Goal: Check status

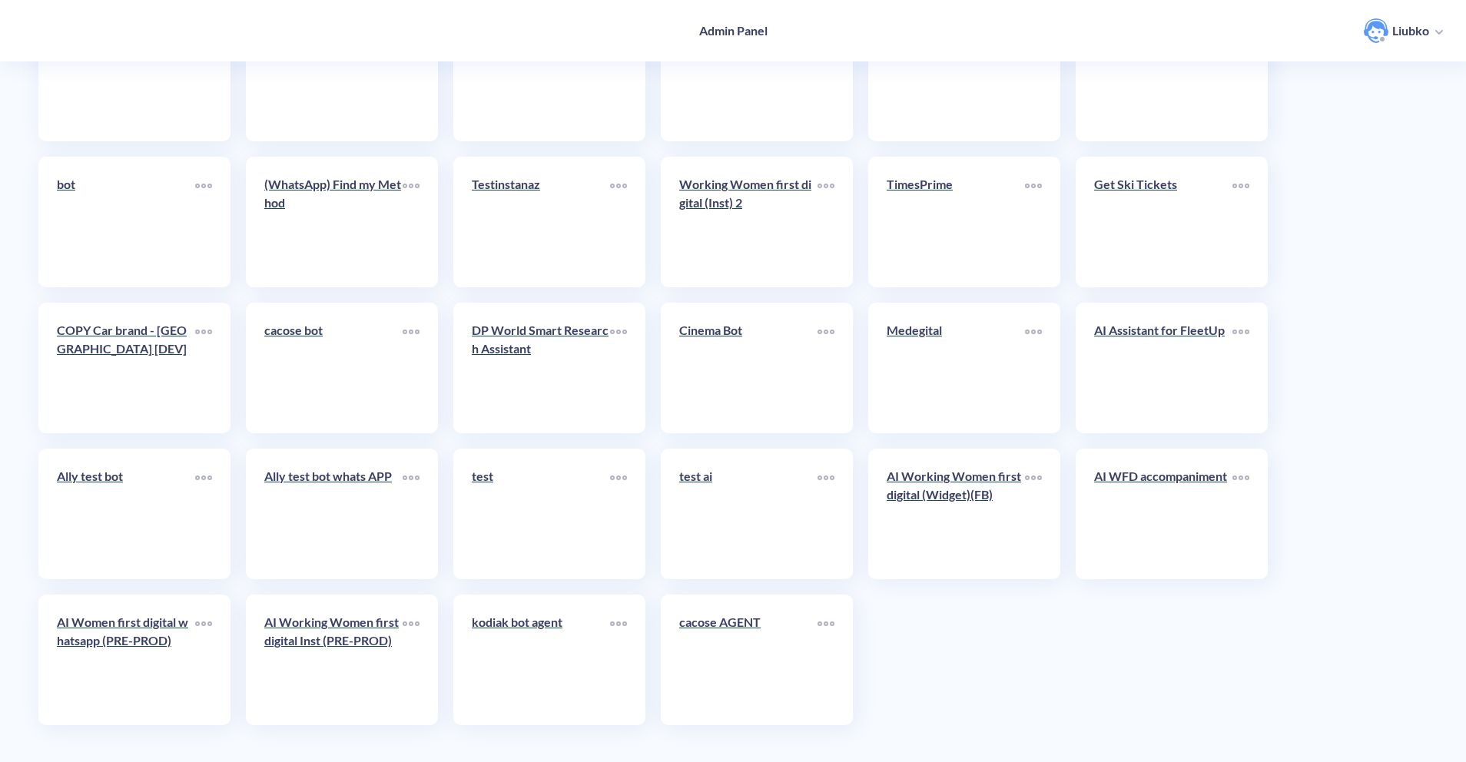
scroll to position [3368, 0]
click at [140, 627] on p "AI Women first digital whatsapp (PRE-PROD)" at bounding box center [126, 629] width 138 height 37
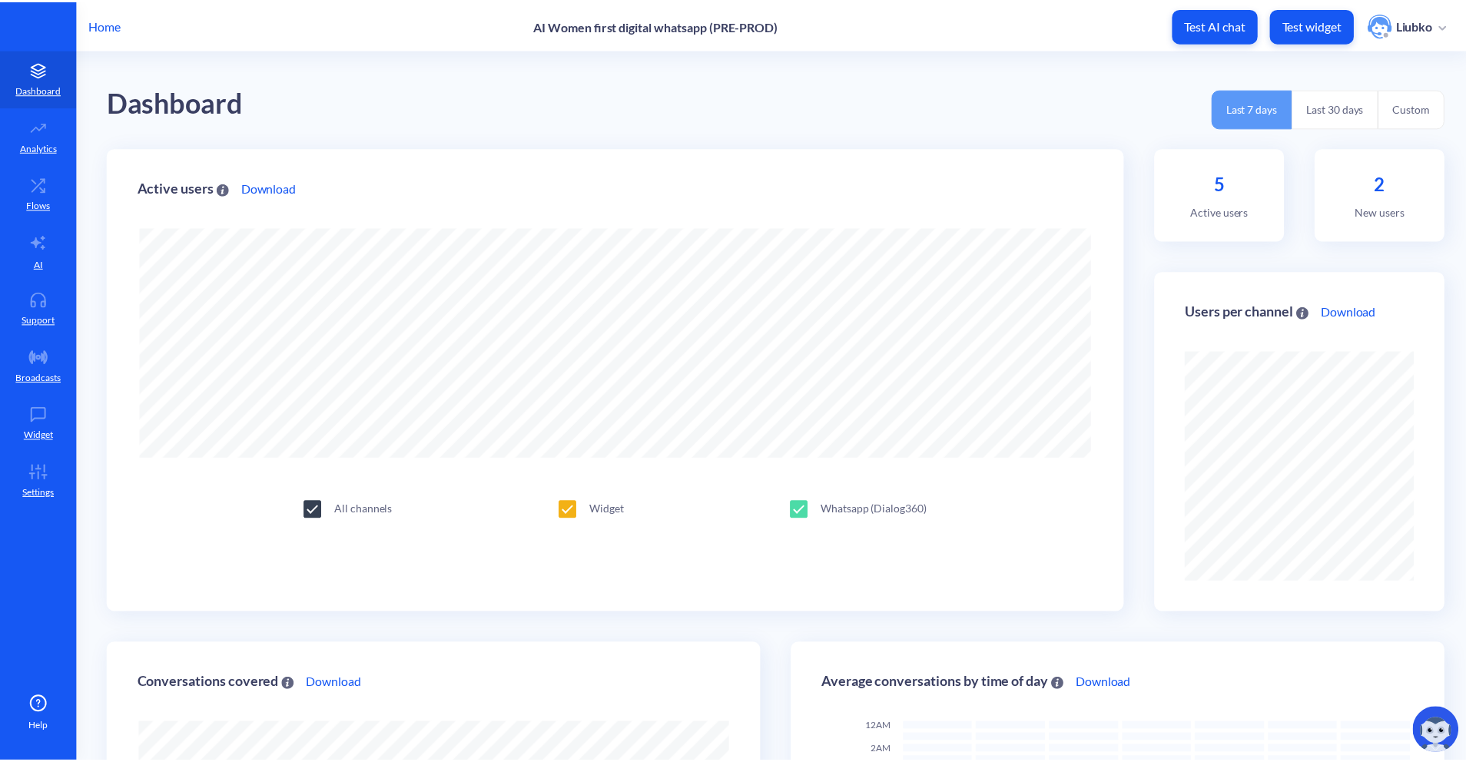
scroll to position [762, 1475]
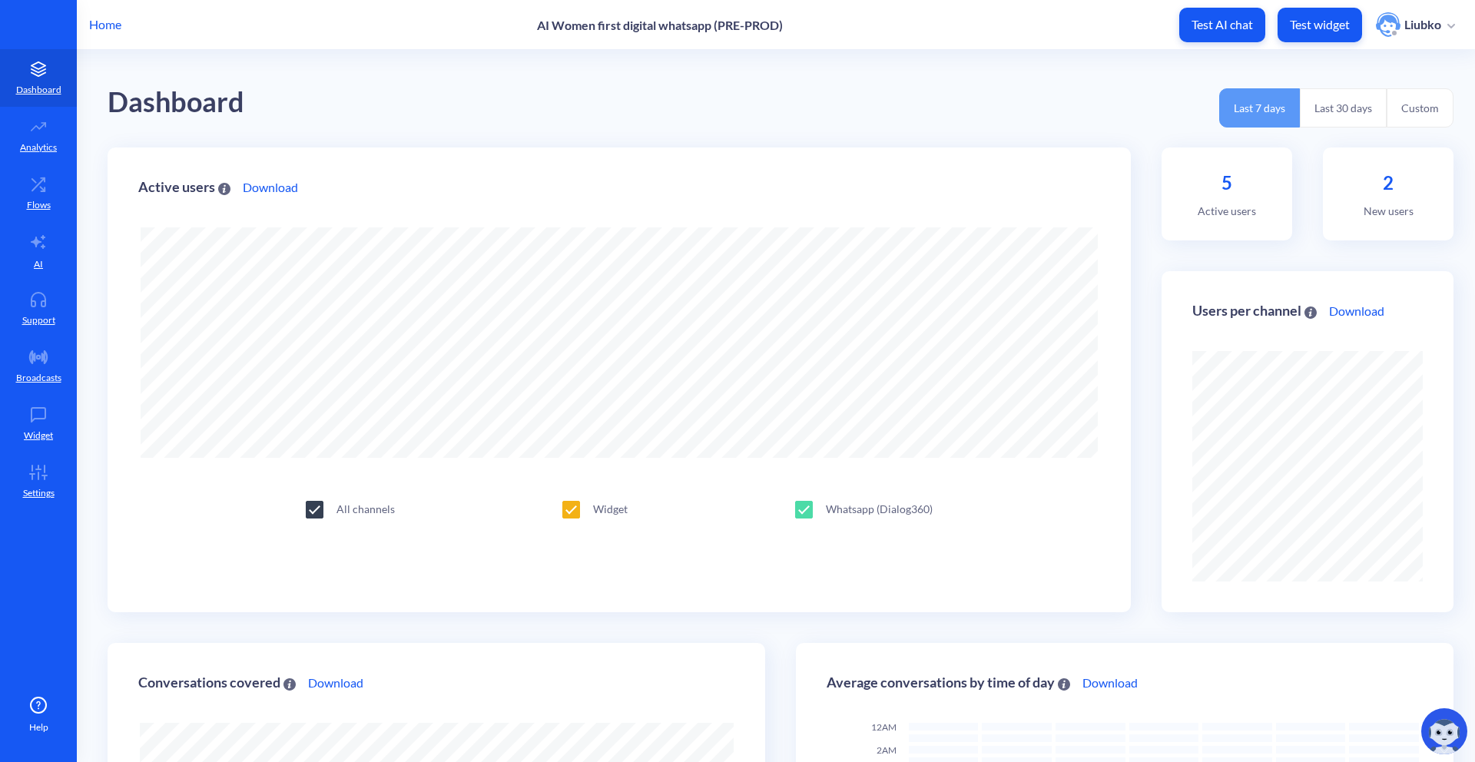
click at [108, 24] on p "Home" at bounding box center [105, 24] width 32 height 18
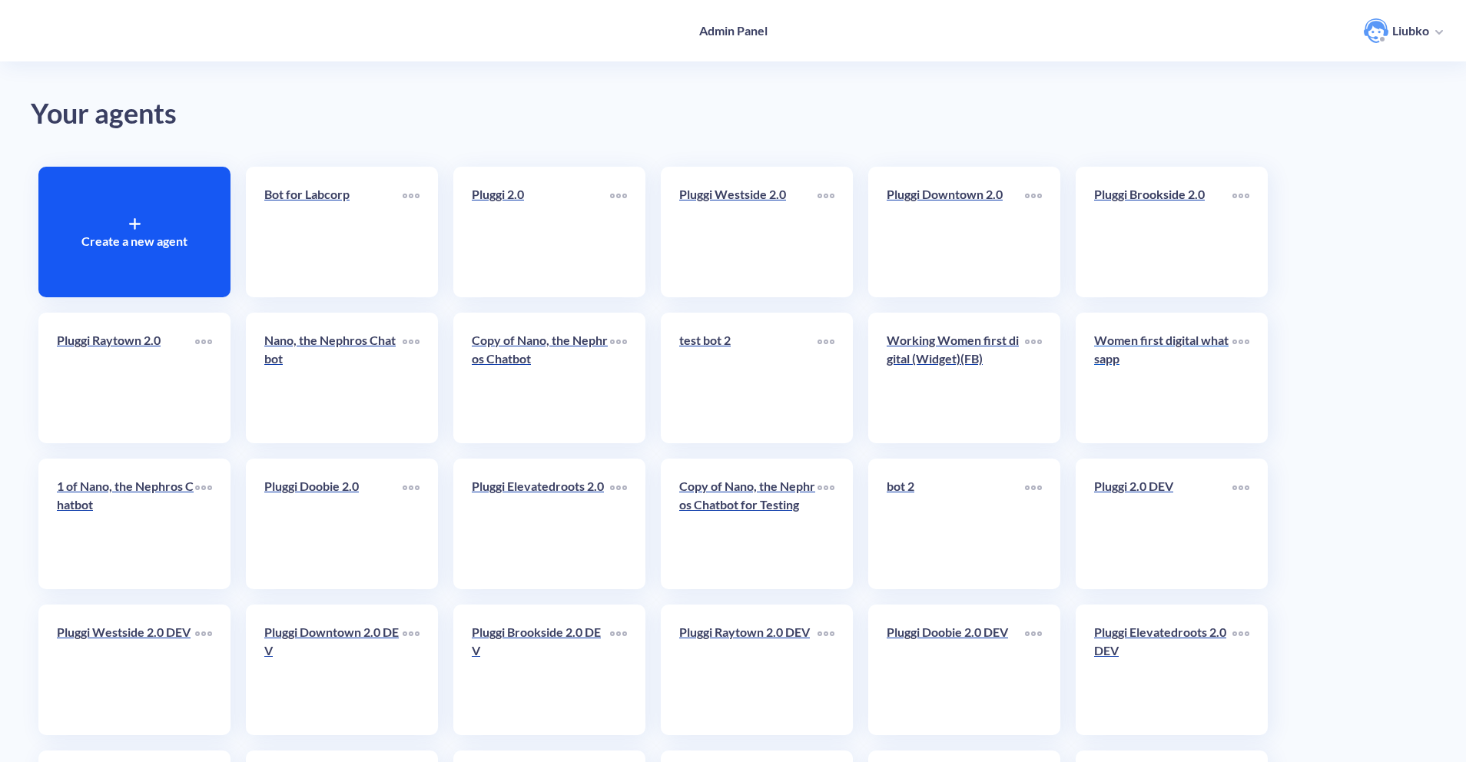
click at [1151, 401] on link "Women first digital whatsapp" at bounding box center [1163, 378] width 138 height 94
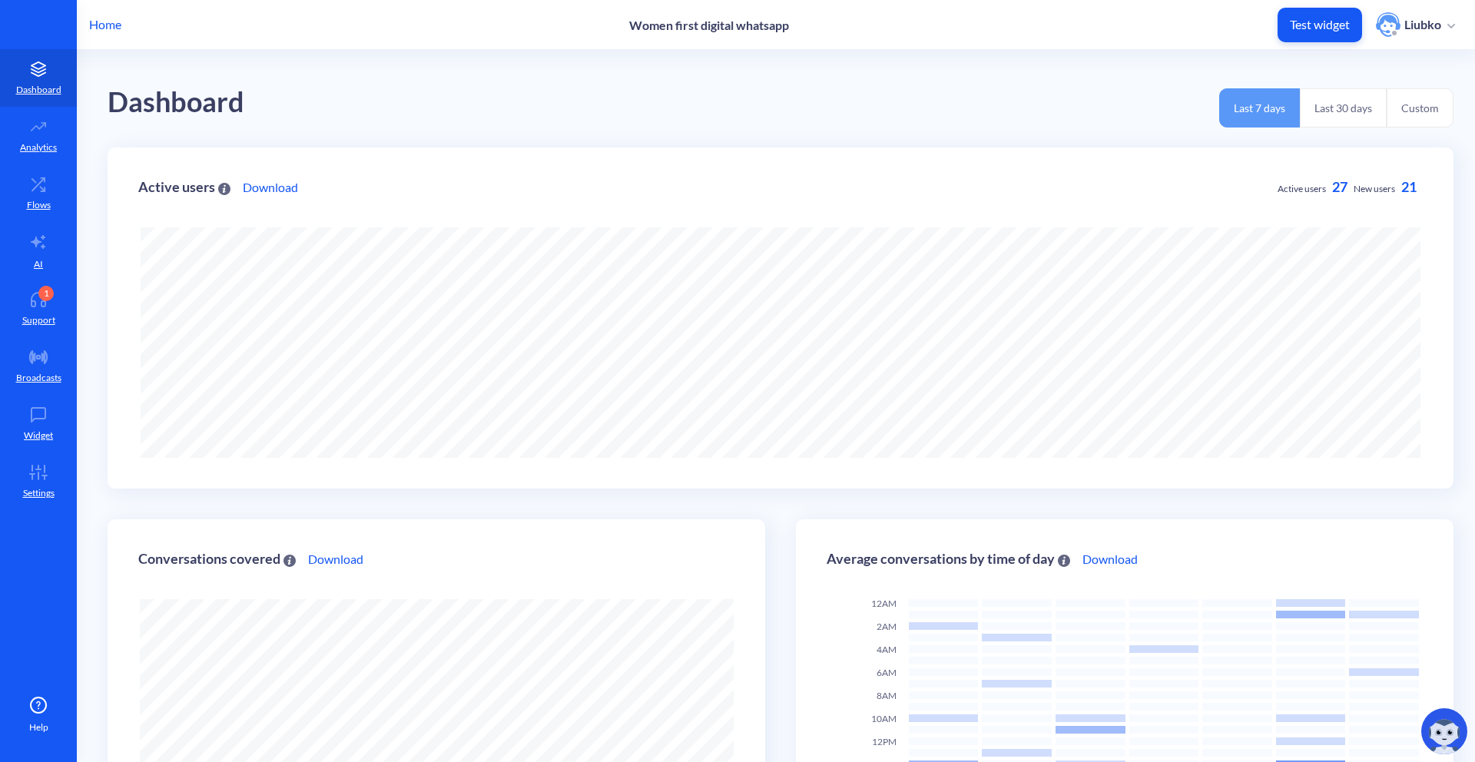
scroll to position [762, 1475]
click at [1339, 115] on button "Last 30 days" at bounding box center [1343, 107] width 87 height 39
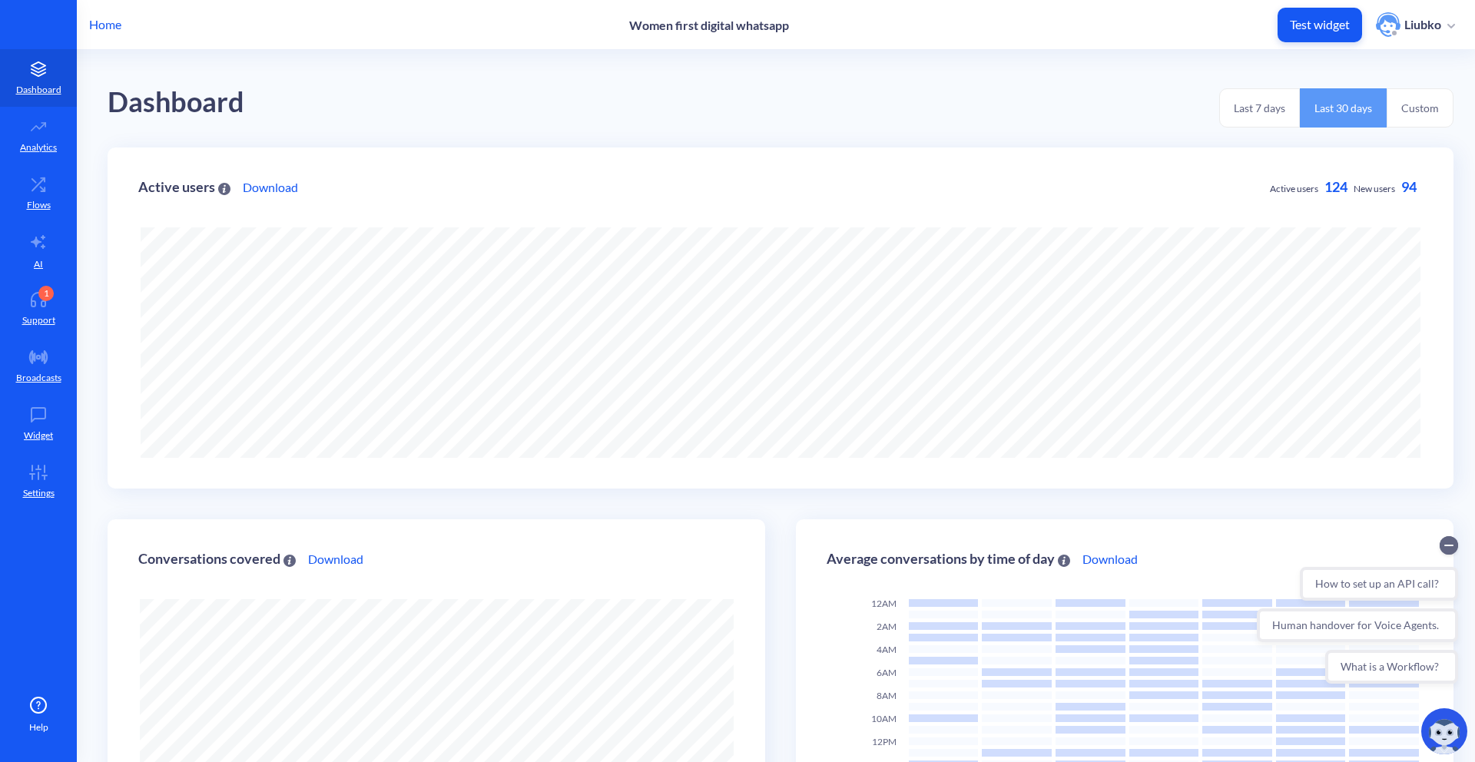
click at [1330, 189] on span "124" at bounding box center [1335, 186] width 23 height 17
click at [1062, 133] on div "Dashboard Last 7 days Last 30 days Custom" at bounding box center [781, 99] width 1346 height 98
click at [1225, 117] on button "Last 7 days" at bounding box center [1259, 107] width 81 height 39
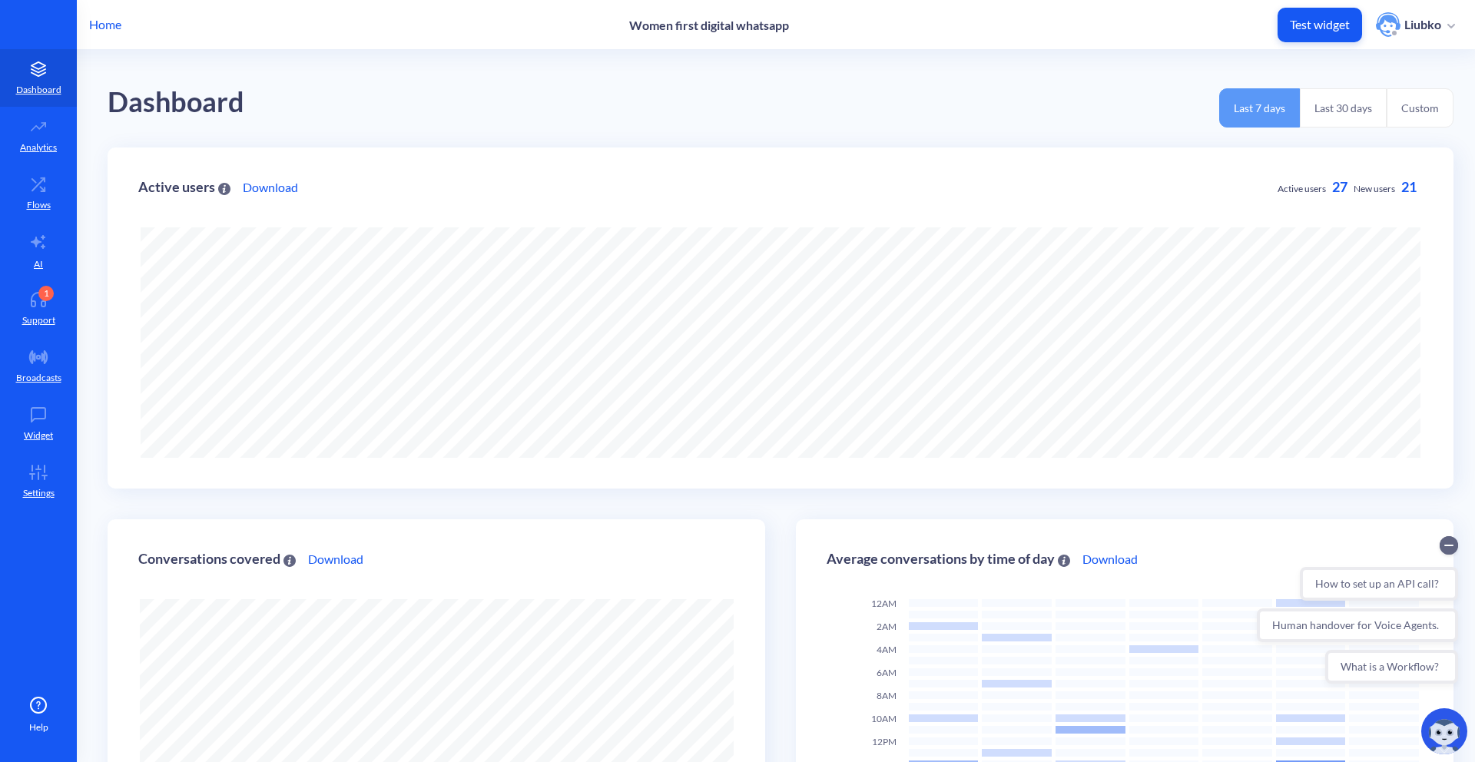
scroll to position [0, 0]
click at [1313, 111] on button "Last 30 days" at bounding box center [1343, 107] width 87 height 39
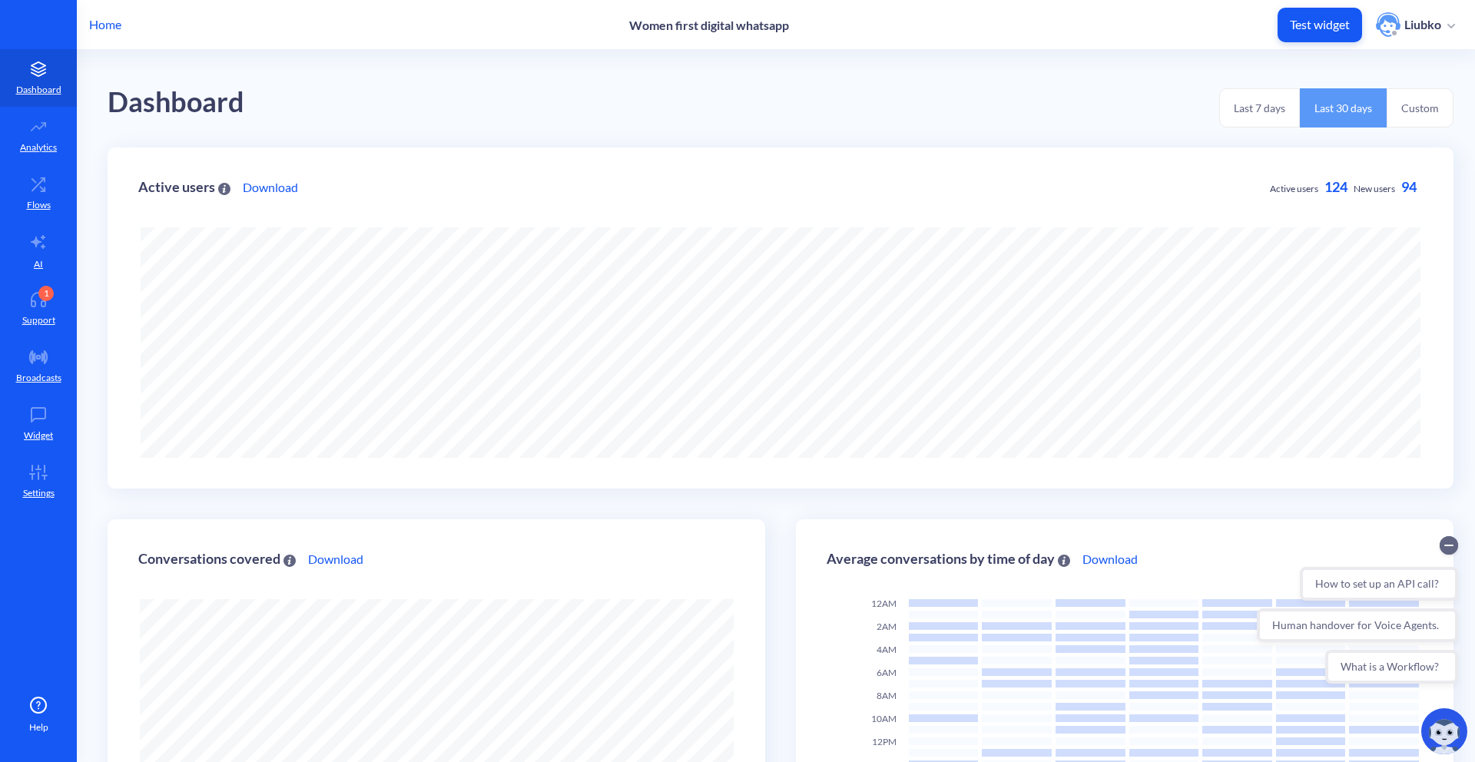
scroll to position [762, 1475]
click at [1240, 104] on button "Last 7 days" at bounding box center [1259, 107] width 81 height 39
